Goal: Task Accomplishment & Management: Manage account settings

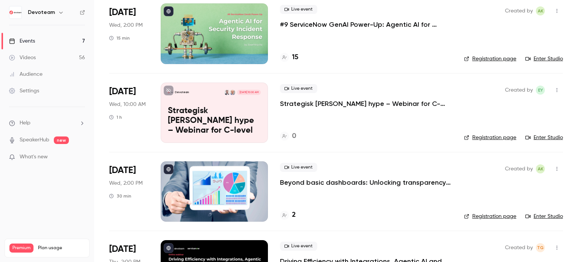
scroll to position [188, 0]
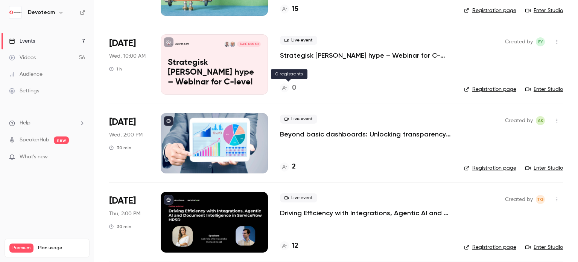
click at [293, 86] on h4 "0" at bounding box center [294, 88] width 4 height 10
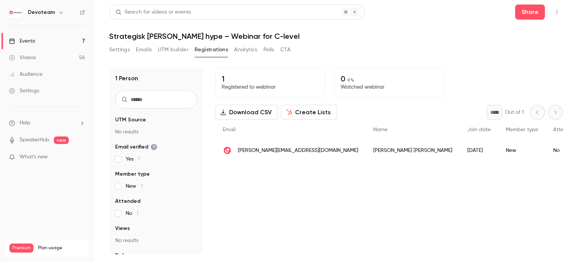
click at [55, 43] on link "Events 7" at bounding box center [47, 41] width 94 height 17
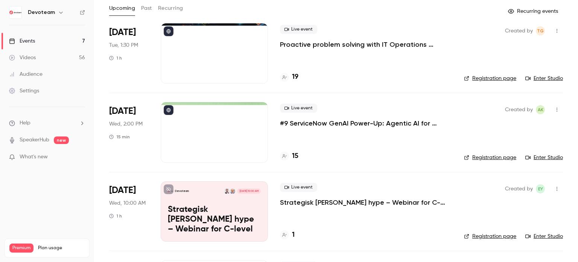
scroll to position [113, 0]
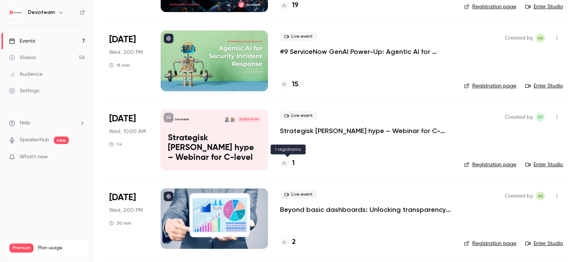
click at [291, 163] on div "1" at bounding box center [287, 163] width 15 height 10
